Goal: Transaction & Acquisition: Book appointment/travel/reservation

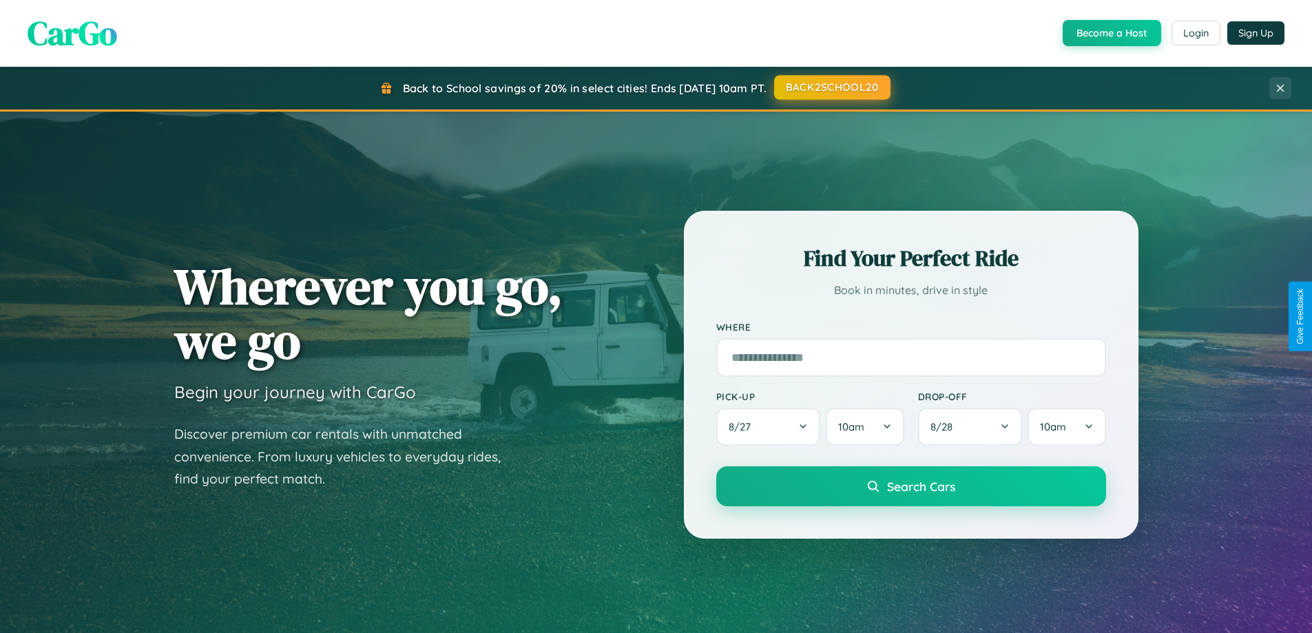
click at [831, 87] on button "BACK2SCHOOL20" at bounding box center [832, 87] width 116 height 25
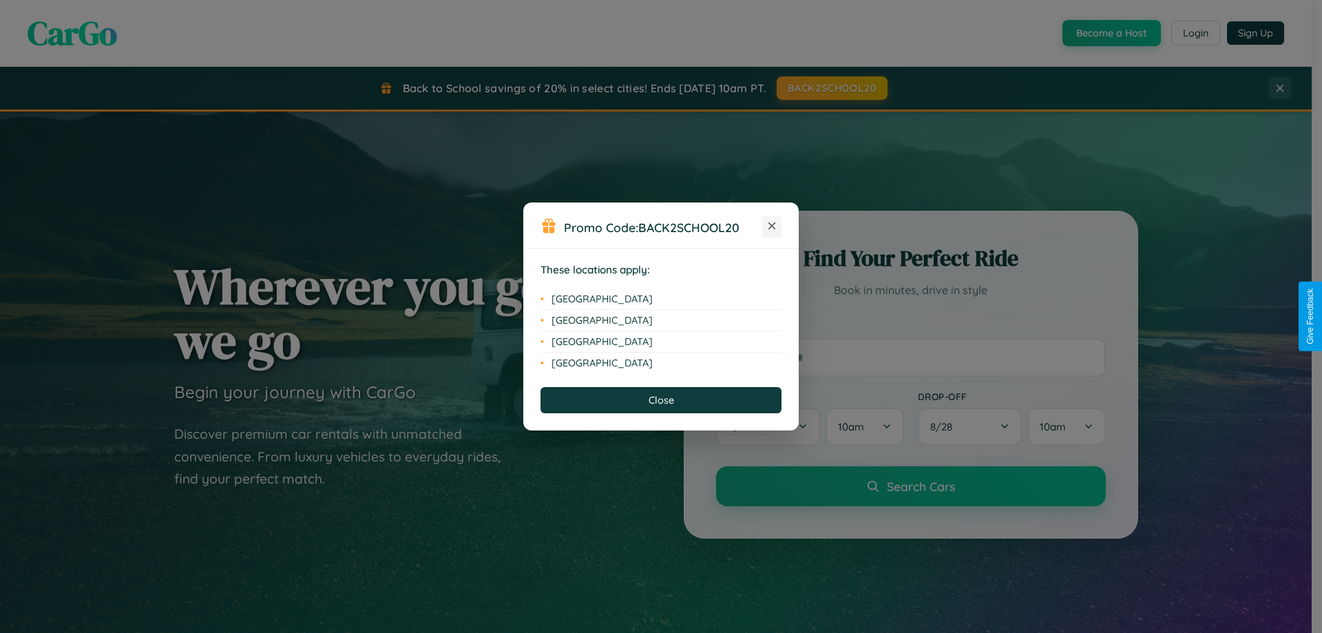
click at [772, 227] on icon at bounding box center [772, 226] width 8 height 8
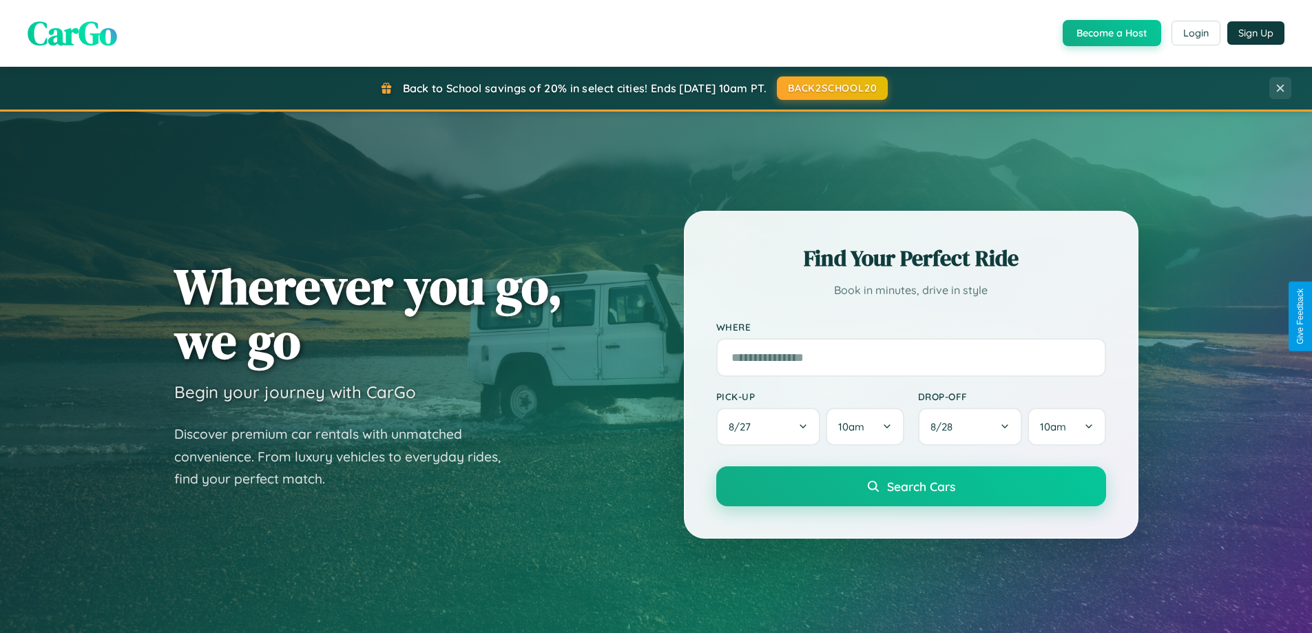
scroll to position [947, 0]
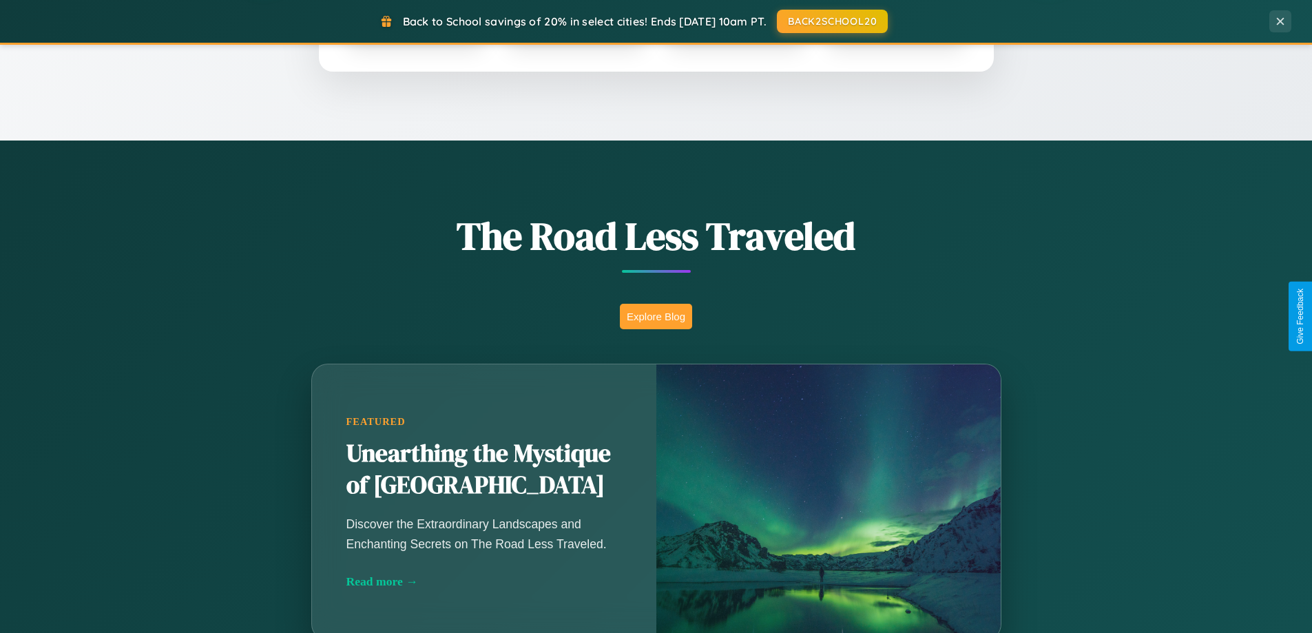
click at [656, 316] on button "Explore Blog" at bounding box center [656, 316] width 72 height 25
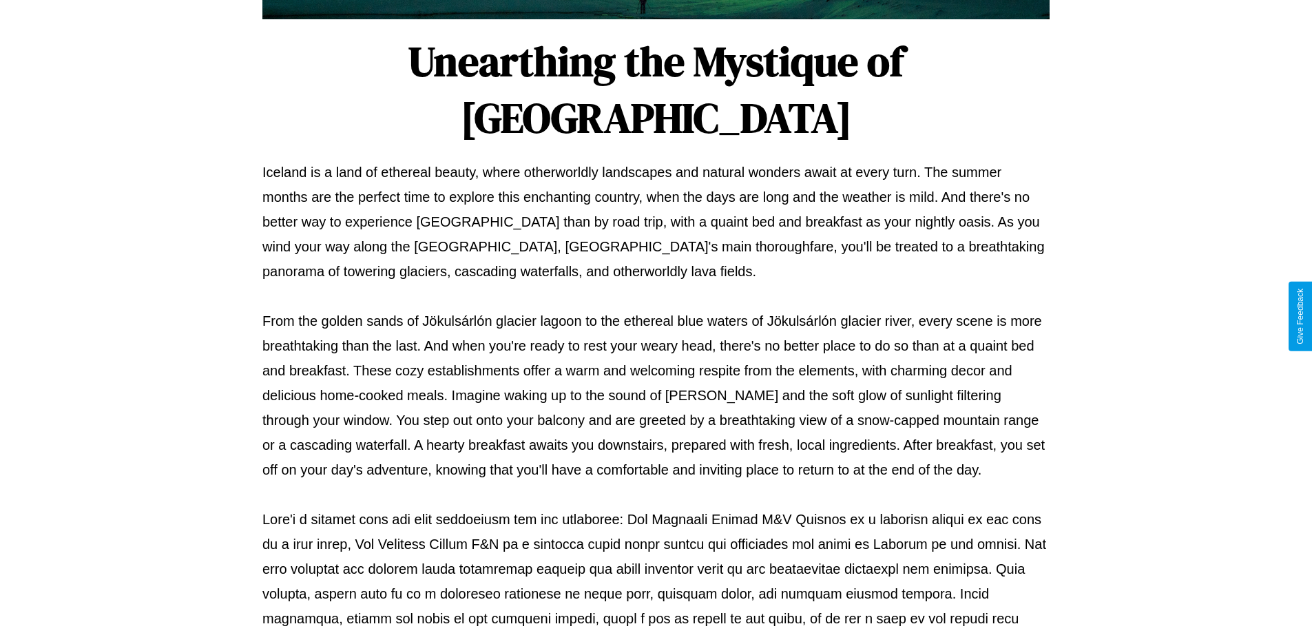
scroll to position [446, 0]
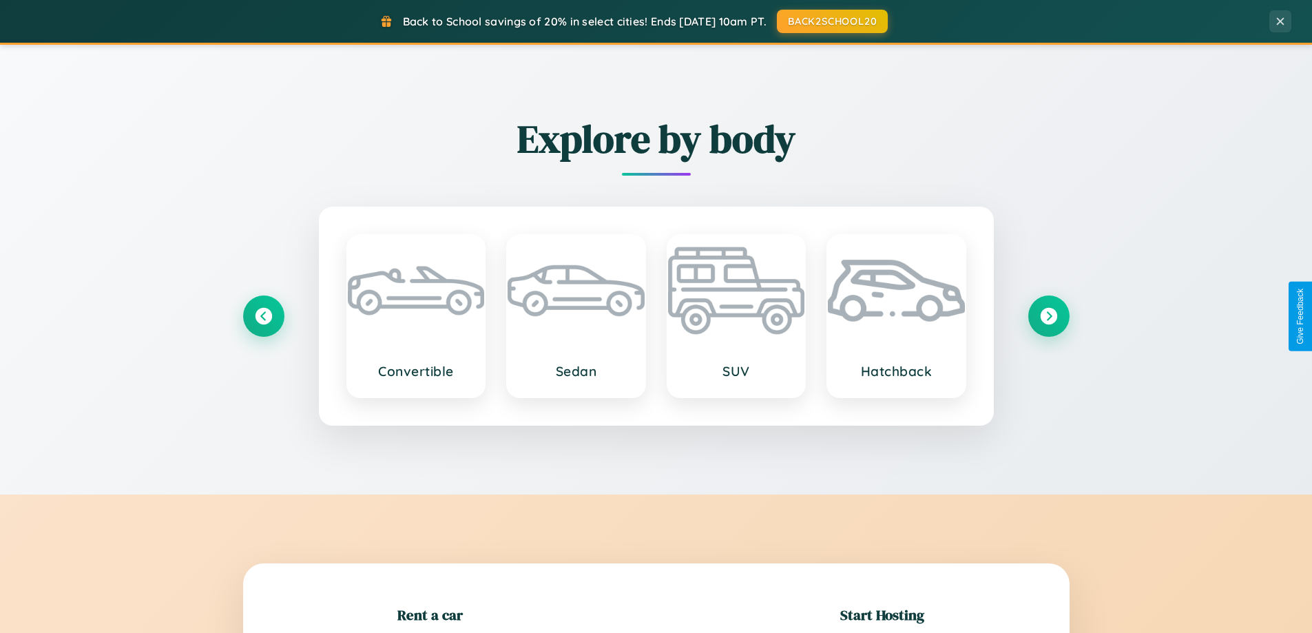
scroll to position [297, 0]
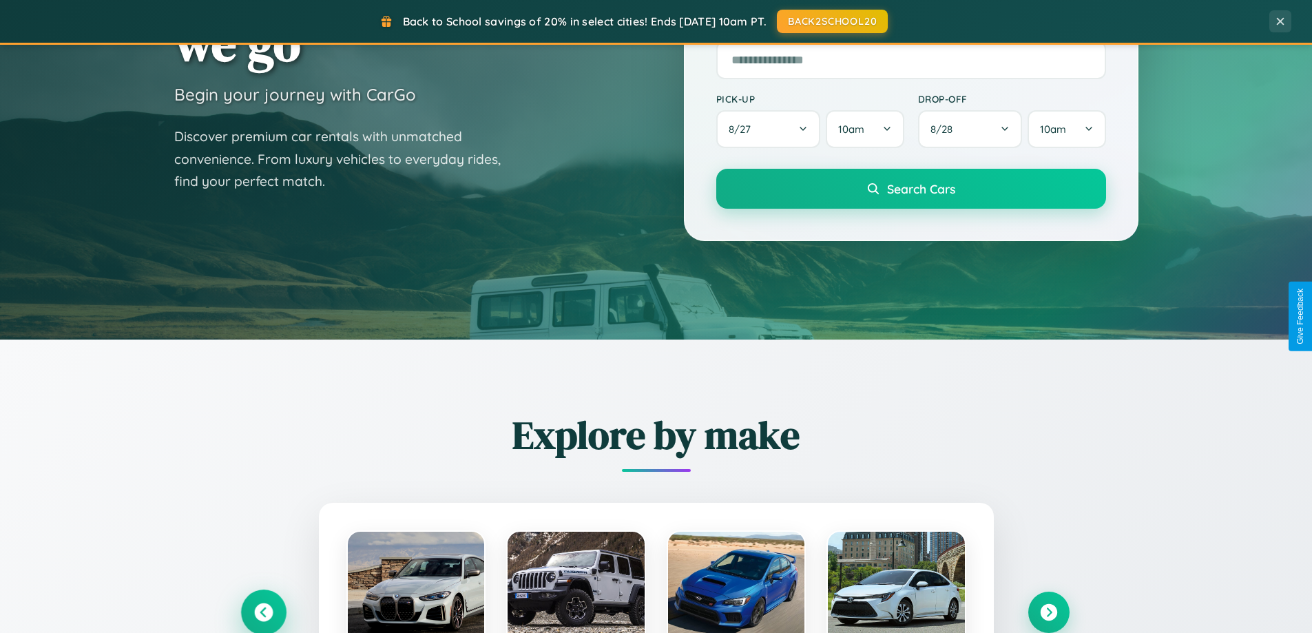
click at [263, 612] on icon at bounding box center [263, 612] width 19 height 19
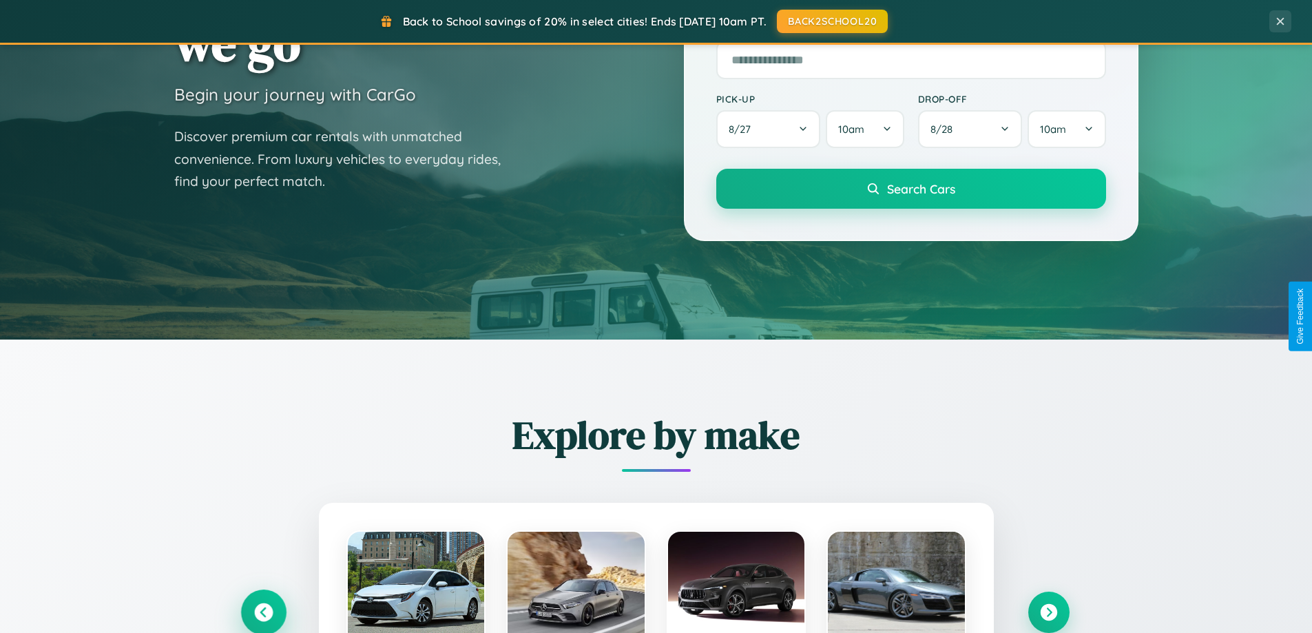
scroll to position [2212, 0]
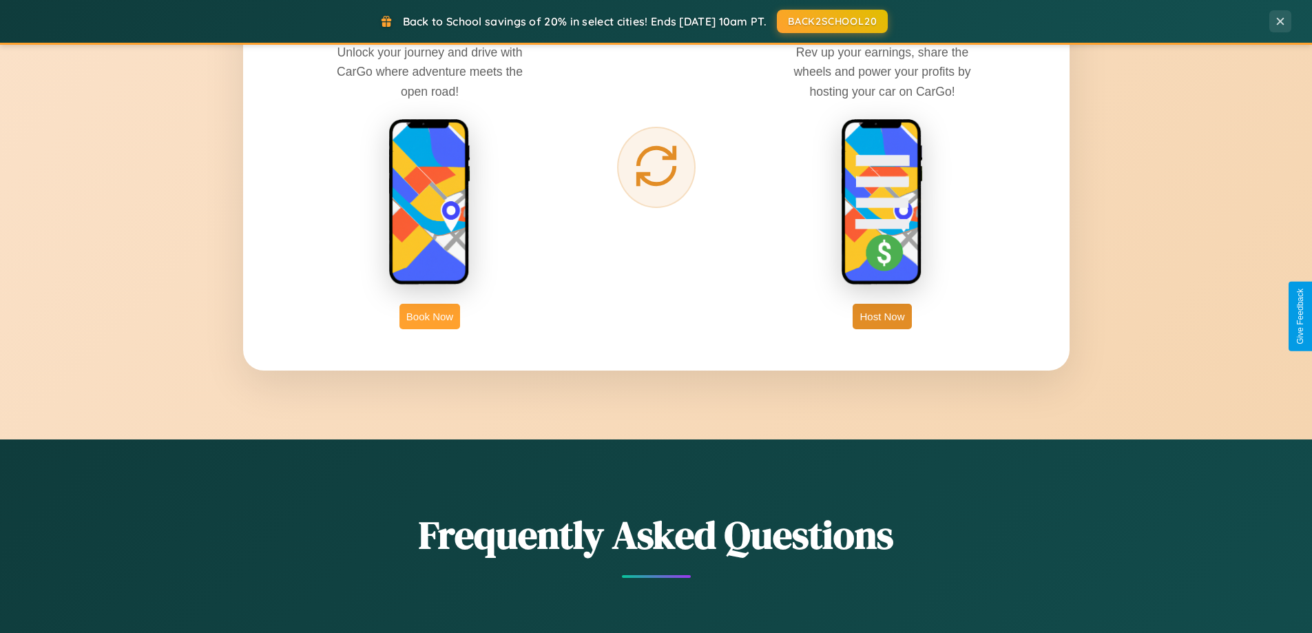
click at [430, 316] on button "Book Now" at bounding box center [429, 316] width 61 height 25
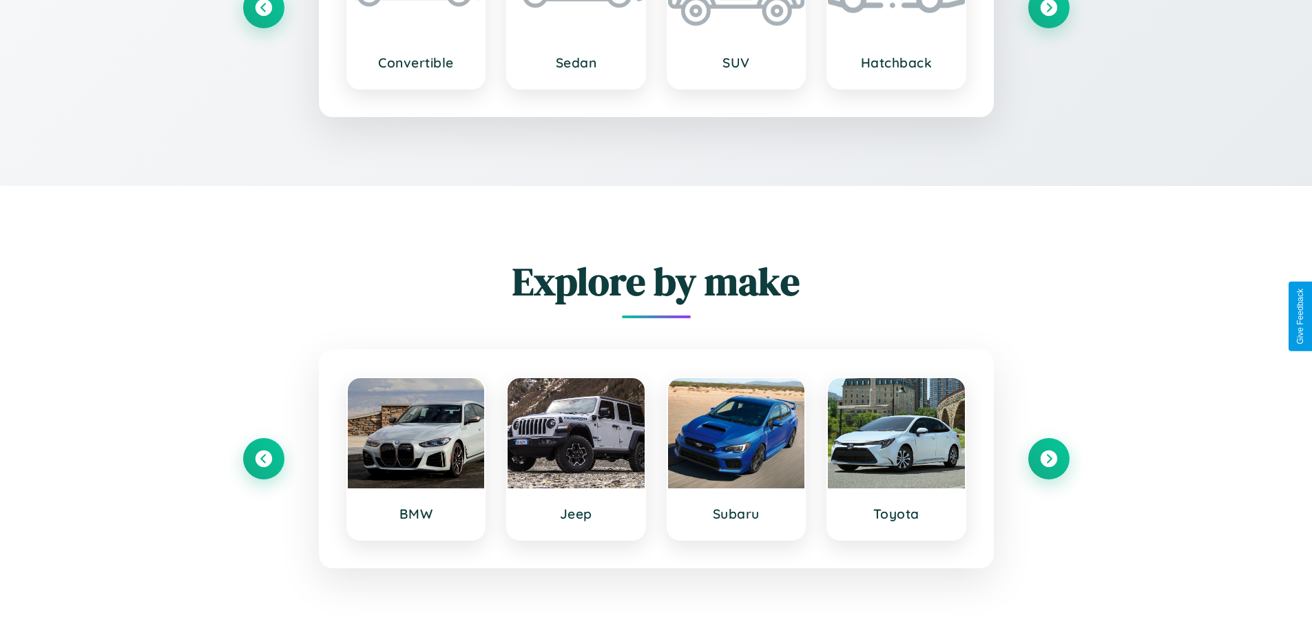
scroll to position [187, 0]
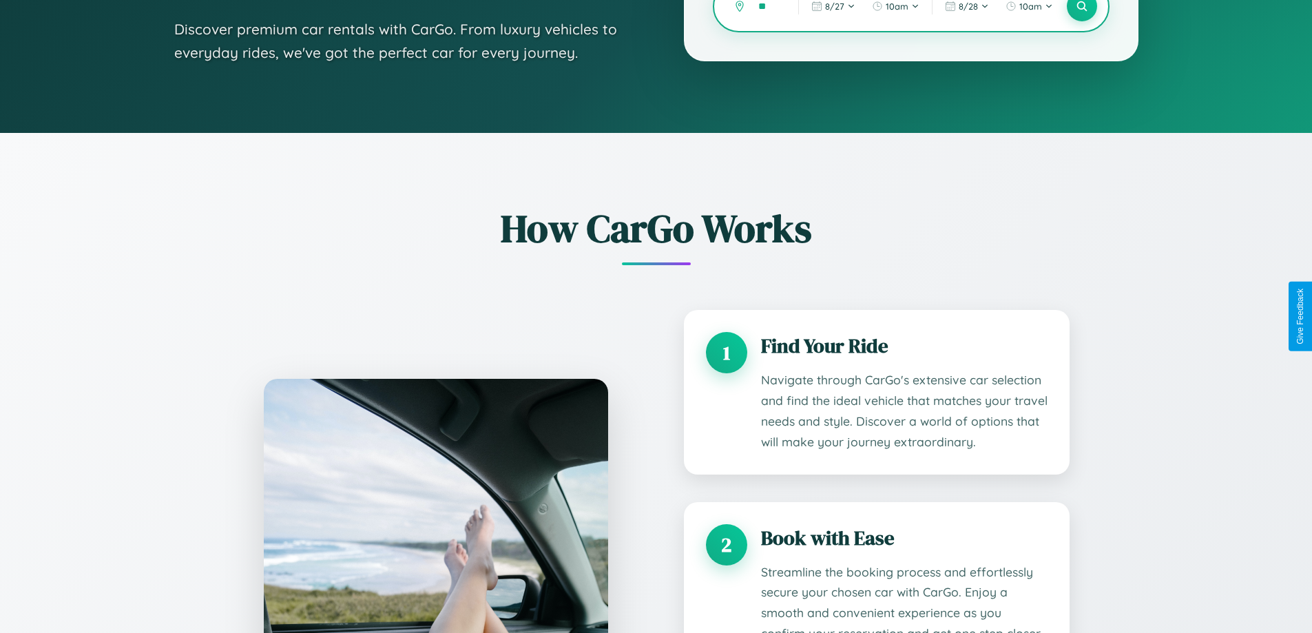
type input "***"
